Goal: Transaction & Acquisition: Purchase product/service

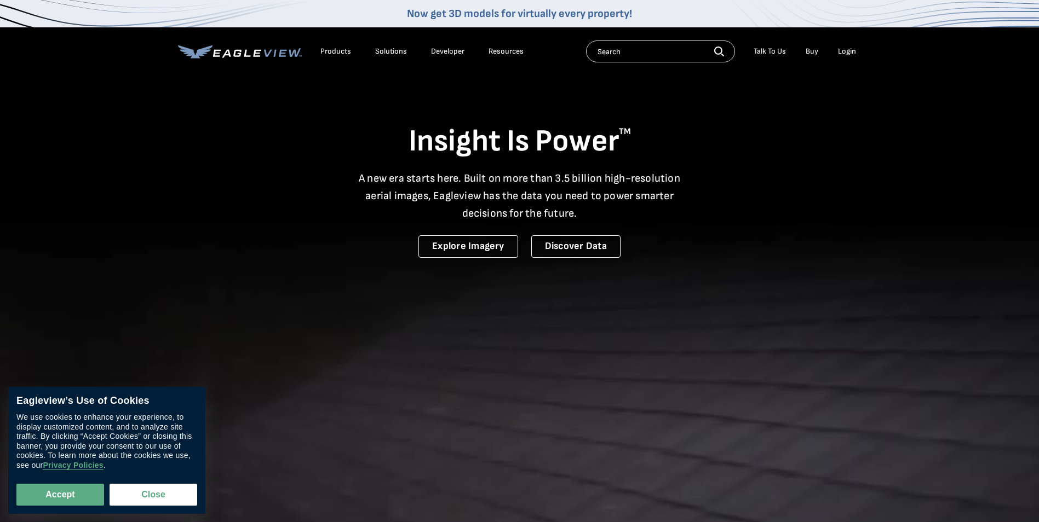
drag, startPoint x: 0, startPoint y: 0, endPoint x: 847, endPoint y: 54, distance: 848.8
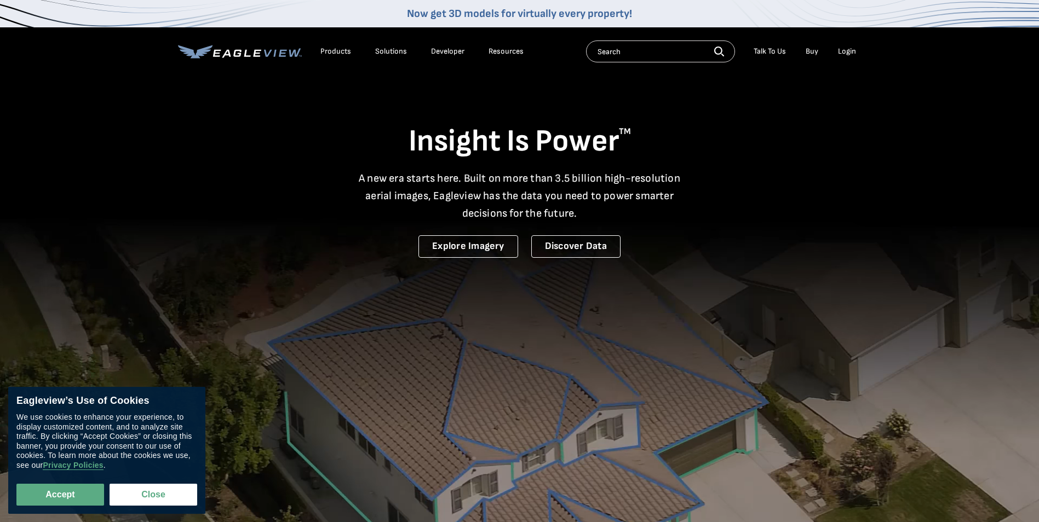
click at [847, 54] on div "Login" at bounding box center [847, 52] width 18 height 10
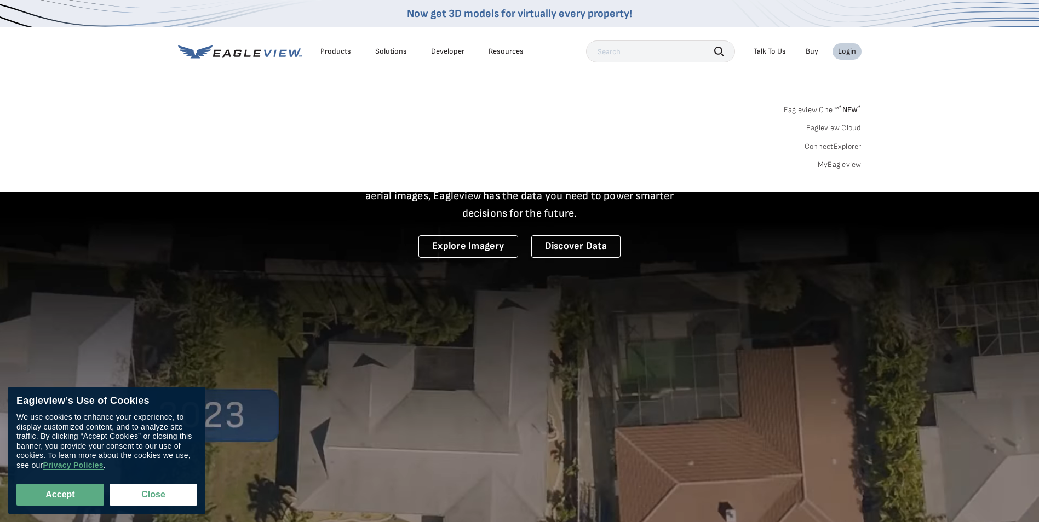
click at [834, 168] on link "MyEagleview" at bounding box center [840, 165] width 44 height 10
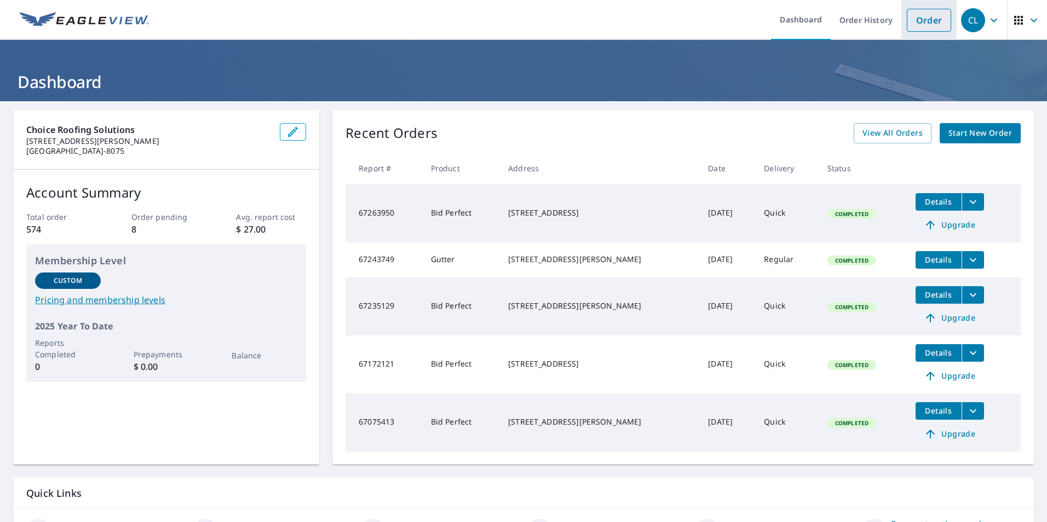
click at [930, 29] on link "Order" at bounding box center [929, 20] width 44 height 23
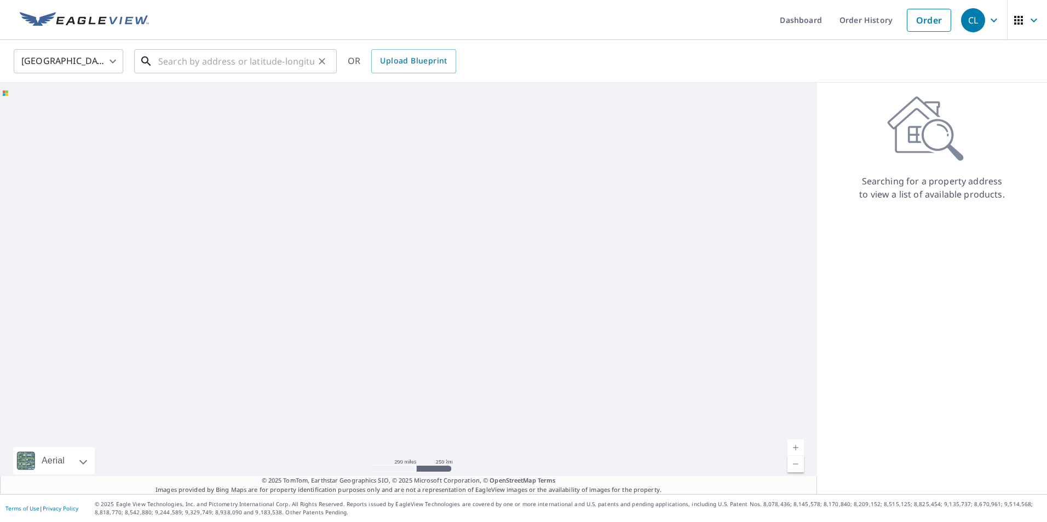
click at [266, 68] on input "text" at bounding box center [236, 61] width 156 height 31
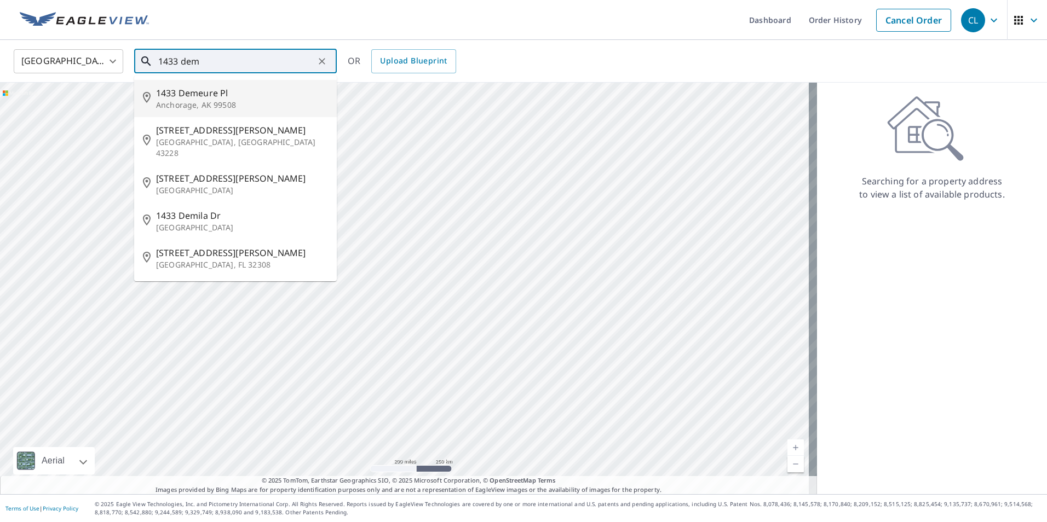
click at [266, 85] on li "1433 Demeure Pl Anchorage, AK 99508" at bounding box center [235, 98] width 203 height 37
type input "1433 Demeure Pl Anchorage, AK 99508"
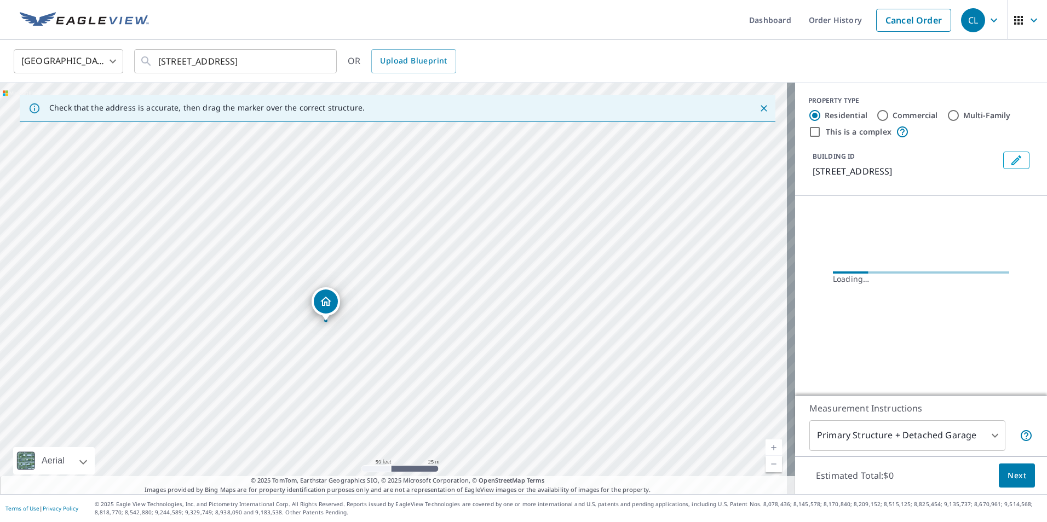
drag, startPoint x: 387, startPoint y: 281, endPoint x: 421, endPoint y: 272, distance: 34.7
click at [421, 272] on div "1433 Demeure Pl Anchorage, AK 99508" at bounding box center [397, 289] width 795 height 412
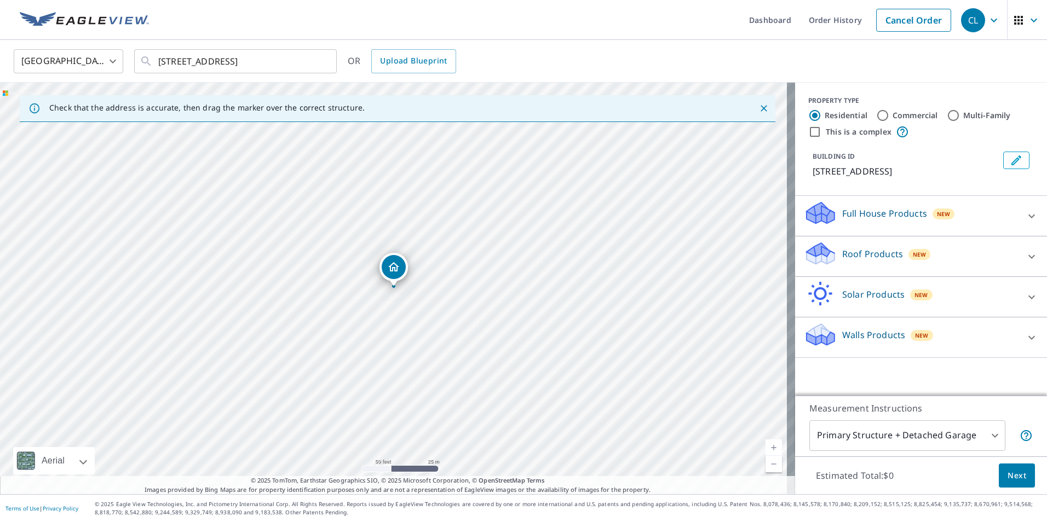
click at [956, 250] on div "Roof Products New" at bounding box center [911, 256] width 215 height 31
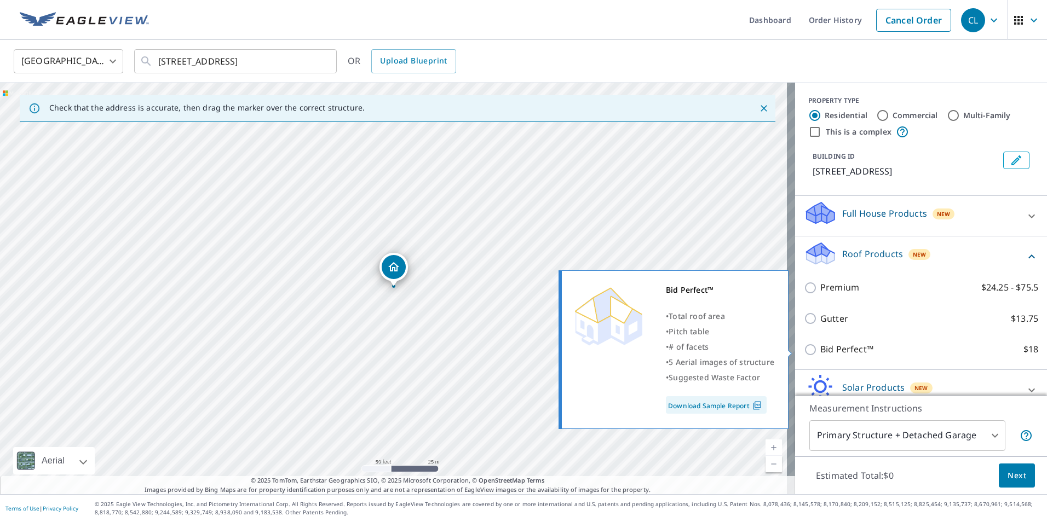
click at [806, 347] on input "Bid Perfect™ $18" at bounding box center [812, 349] width 16 height 13
checkbox input "true"
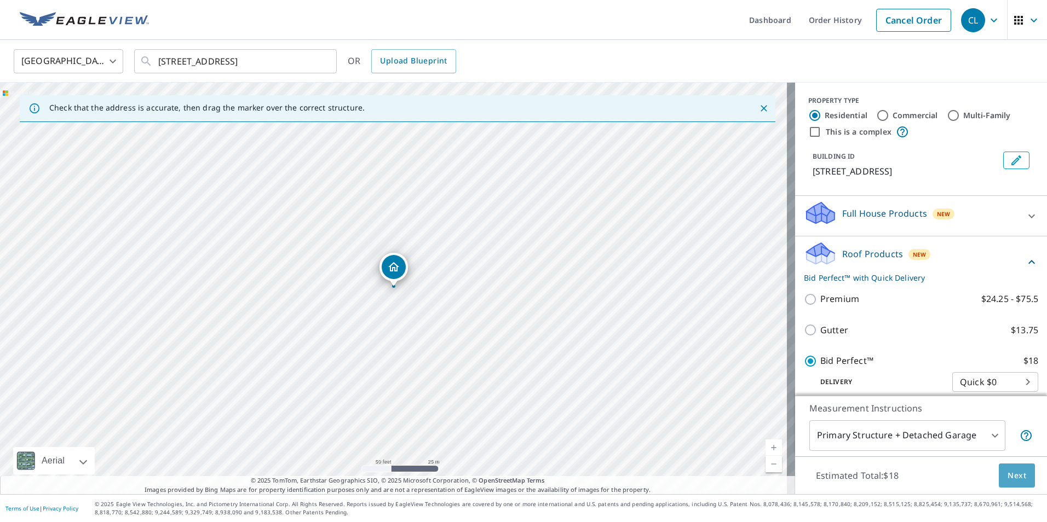
click at [1010, 485] on button "Next" at bounding box center [1017, 476] width 36 height 25
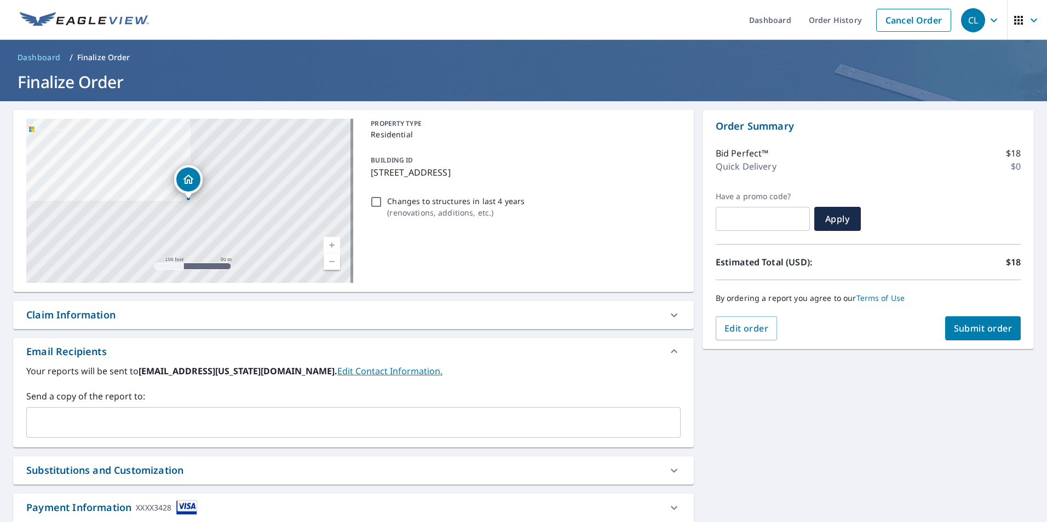
click at [257, 423] on input "text" at bounding box center [345, 422] width 628 height 21
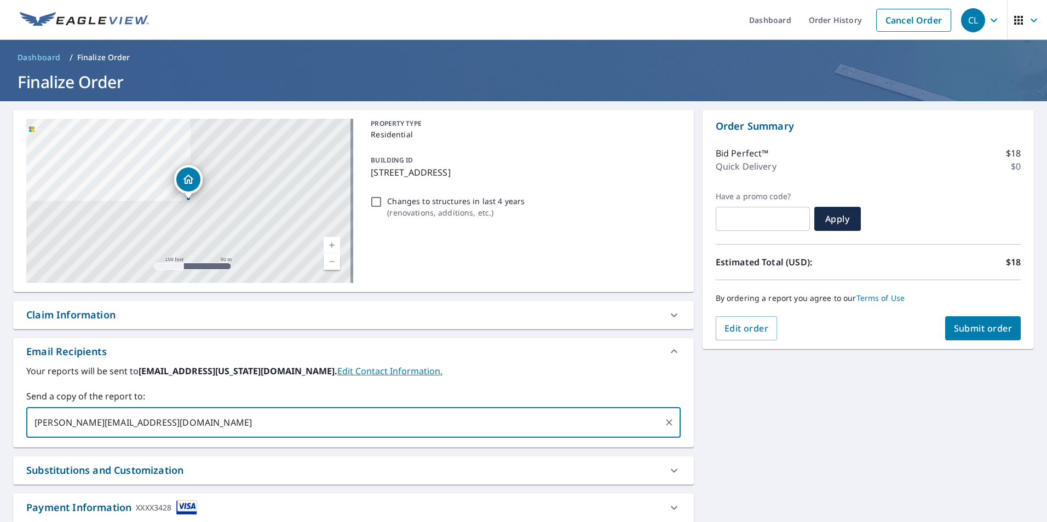
type input "cooper@choiceroofingak.com"
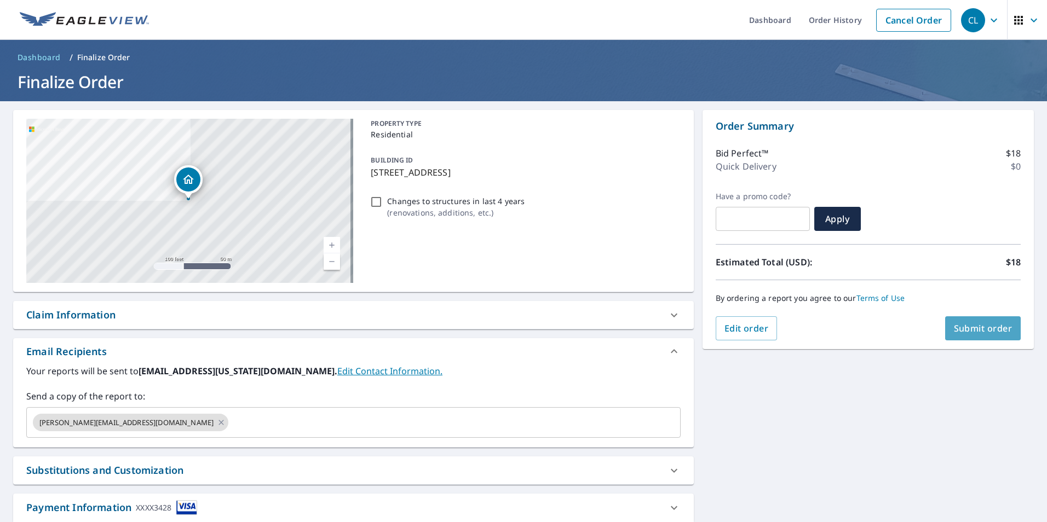
click at [954, 327] on span "Submit order" at bounding box center [983, 329] width 59 height 12
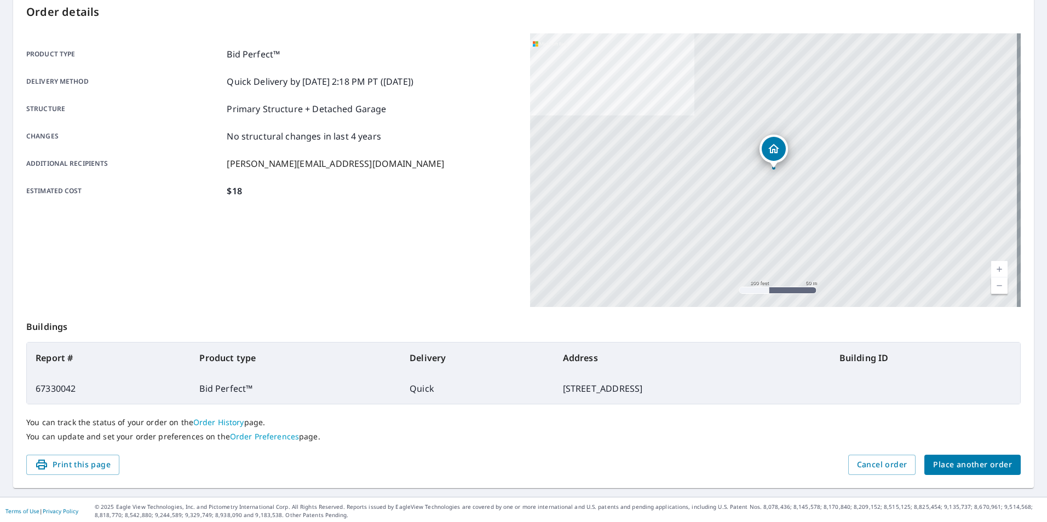
scroll to position [122, 0]
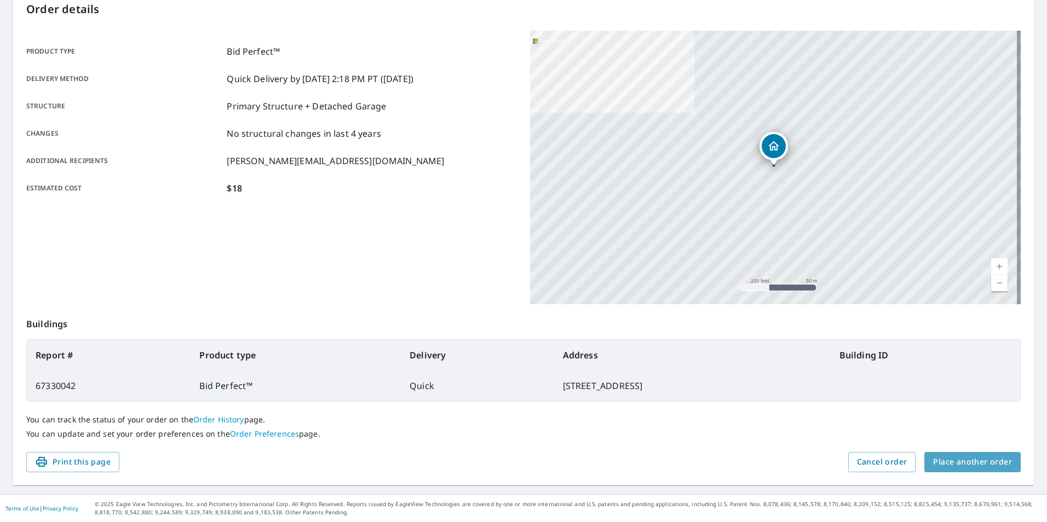
click at [966, 465] on span "Place another order" at bounding box center [972, 463] width 79 height 14
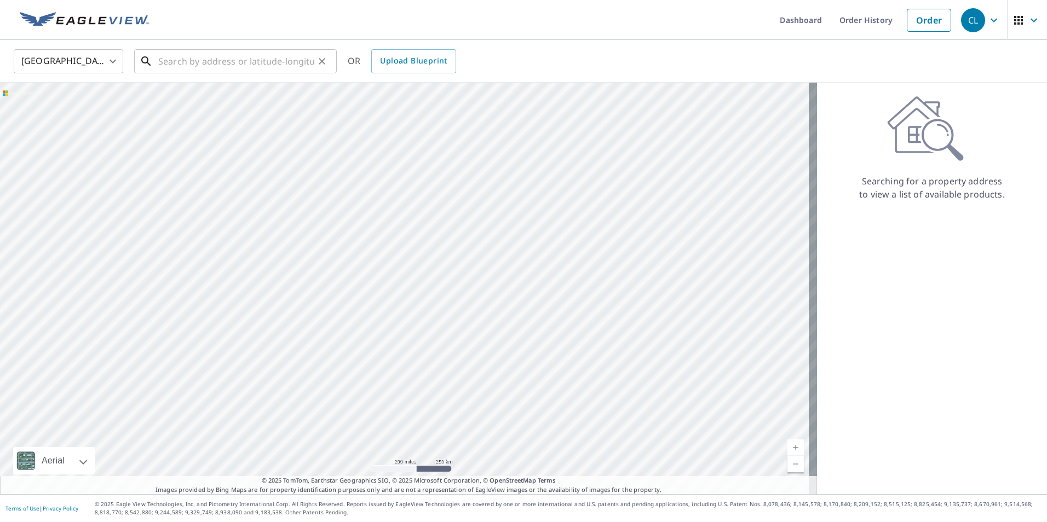
click at [240, 66] on input "text" at bounding box center [236, 61] width 156 height 31
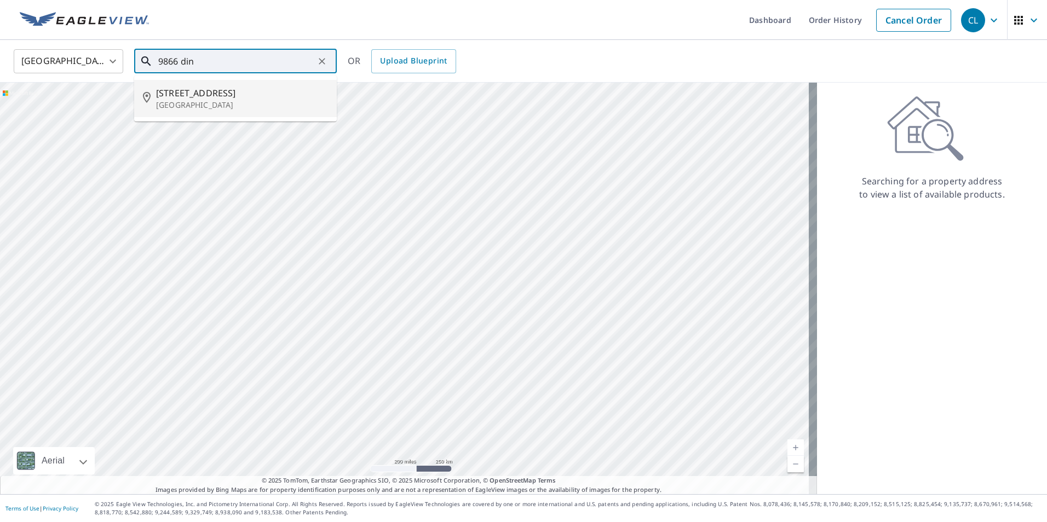
click at [170, 97] on span "9866 Dinaaka Dr" at bounding box center [242, 93] width 172 height 13
type input "9866 Dinaaka Dr Eagle River, AK 99577"
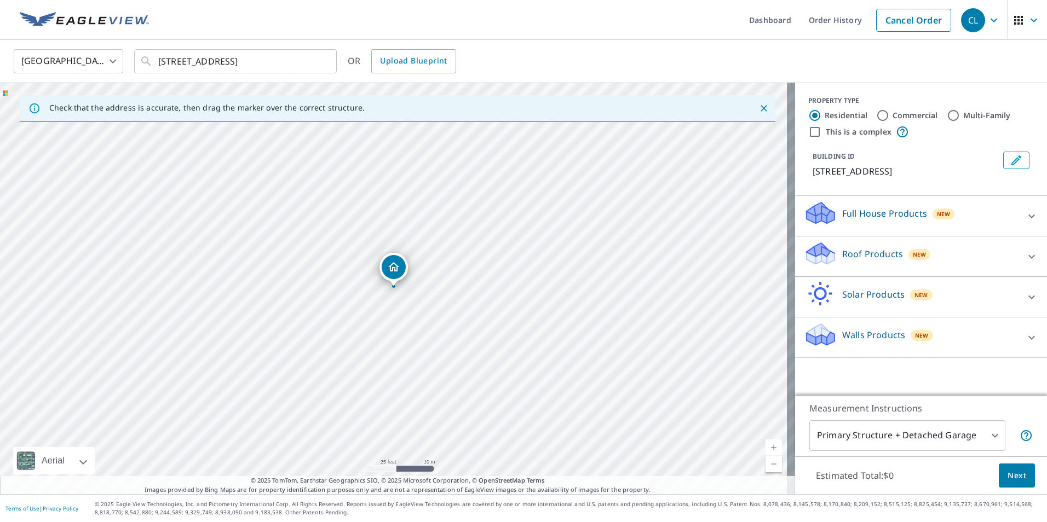
click at [858, 261] on div "Roof Products New" at bounding box center [911, 256] width 215 height 31
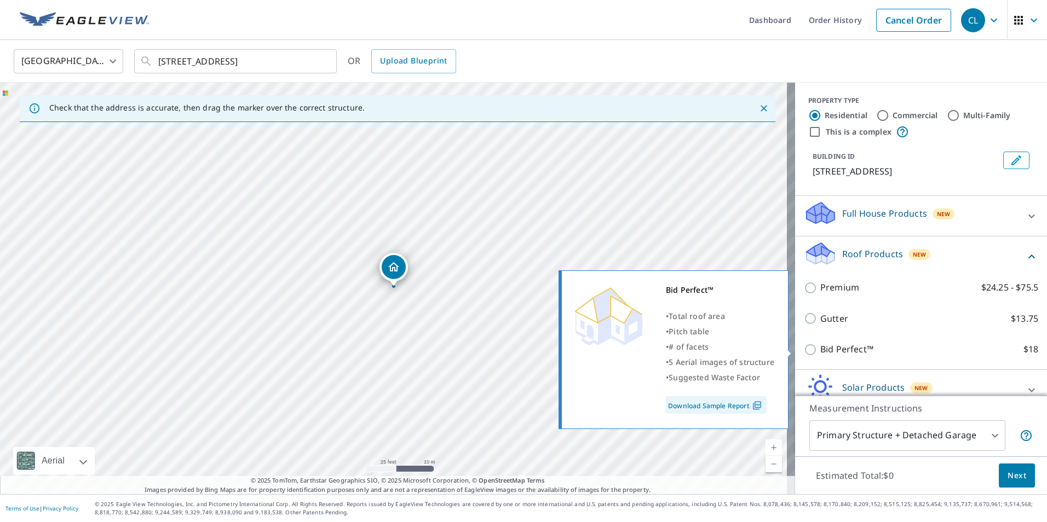
click at [804, 351] on input "Bid Perfect™ $18" at bounding box center [812, 349] width 16 height 13
checkbox input "true"
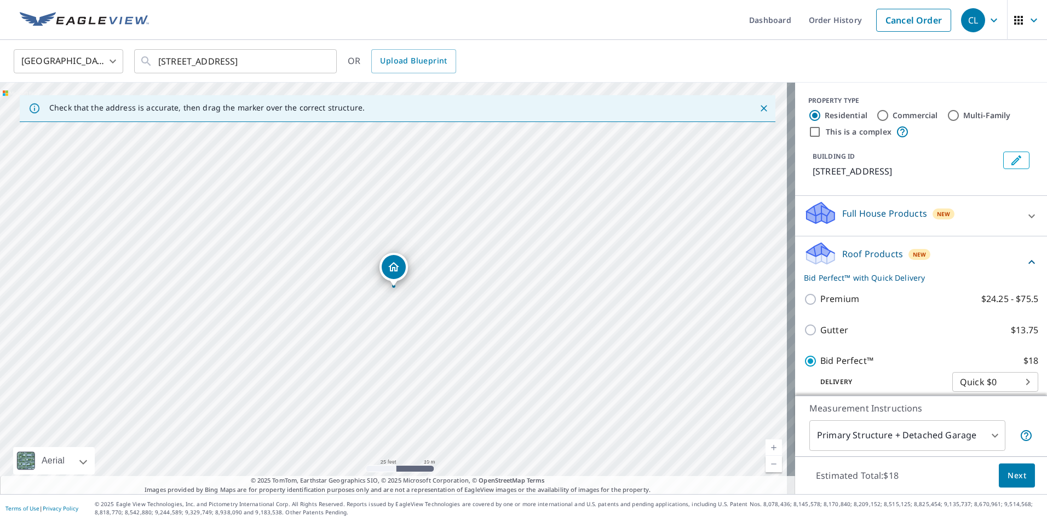
click at [1009, 477] on span "Next" at bounding box center [1017, 476] width 19 height 14
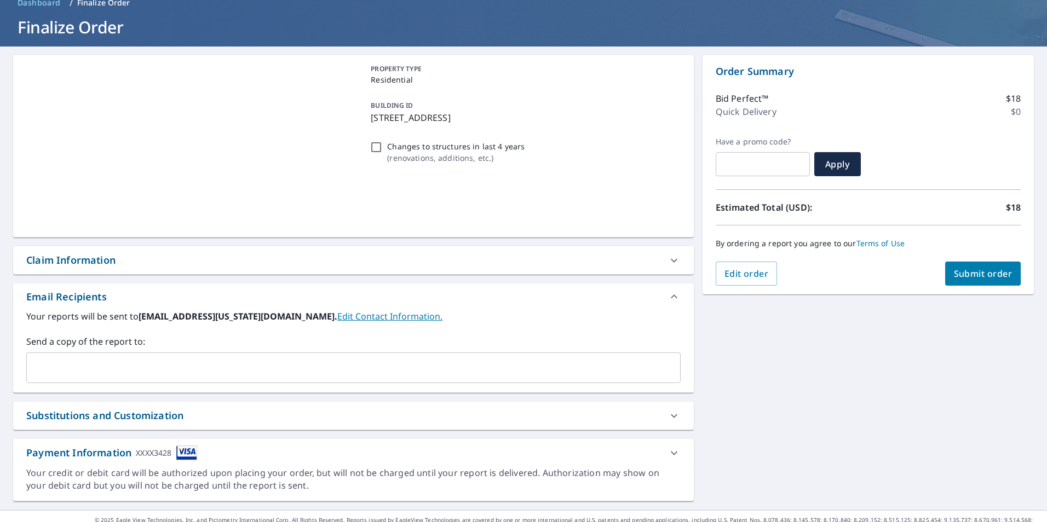
scroll to position [71, 0]
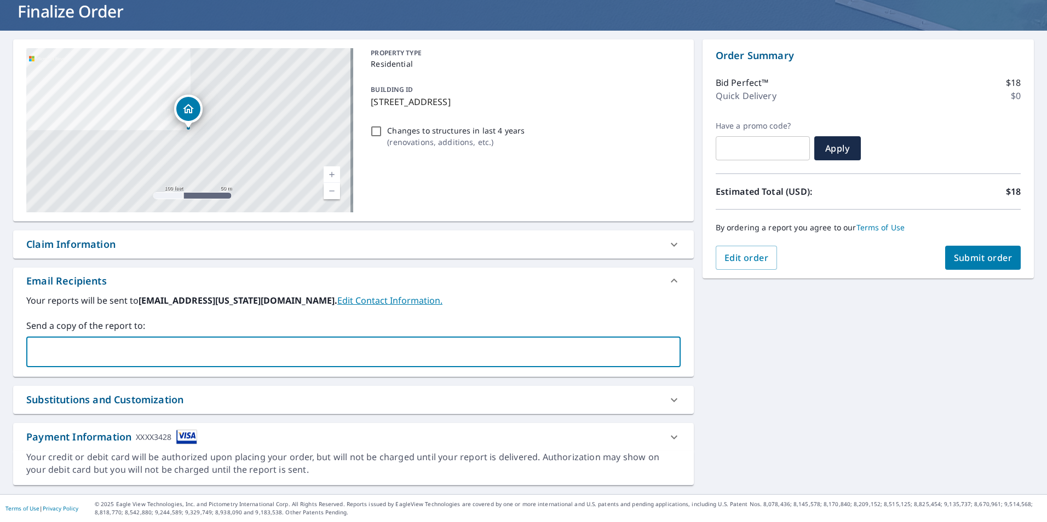
click at [194, 346] on input "text" at bounding box center [345, 352] width 628 height 21
type input "cooper@choiceroofingak.com"
click at [954, 255] on span "Submit order" at bounding box center [983, 258] width 59 height 12
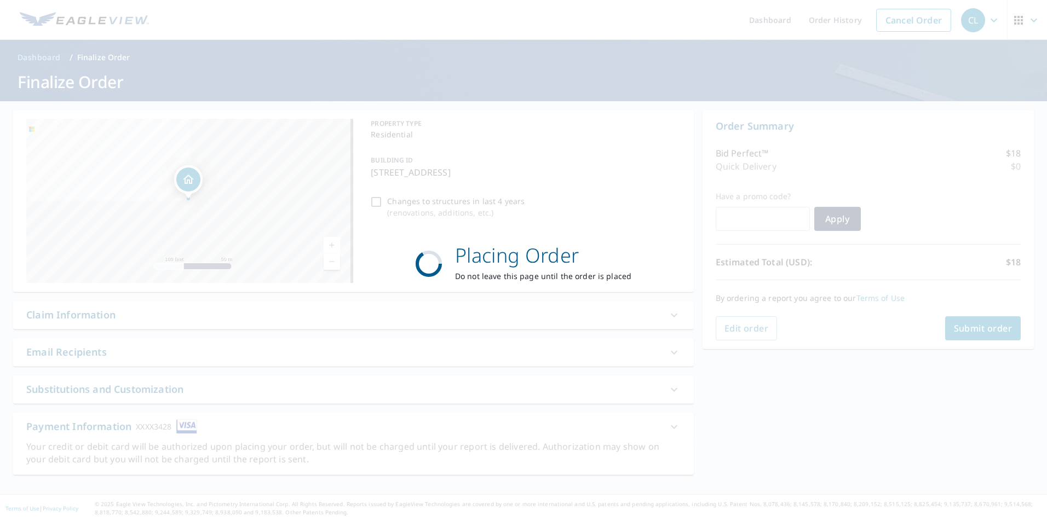
scroll to position [0, 0]
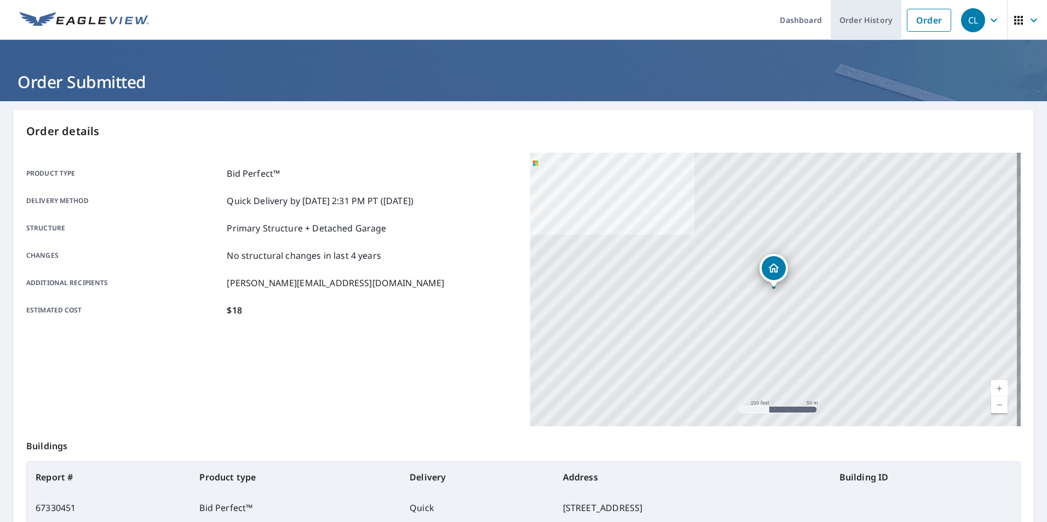
click at [862, 18] on link "Order History" at bounding box center [866, 20] width 71 height 40
